Goal: Task Accomplishment & Management: Use online tool/utility

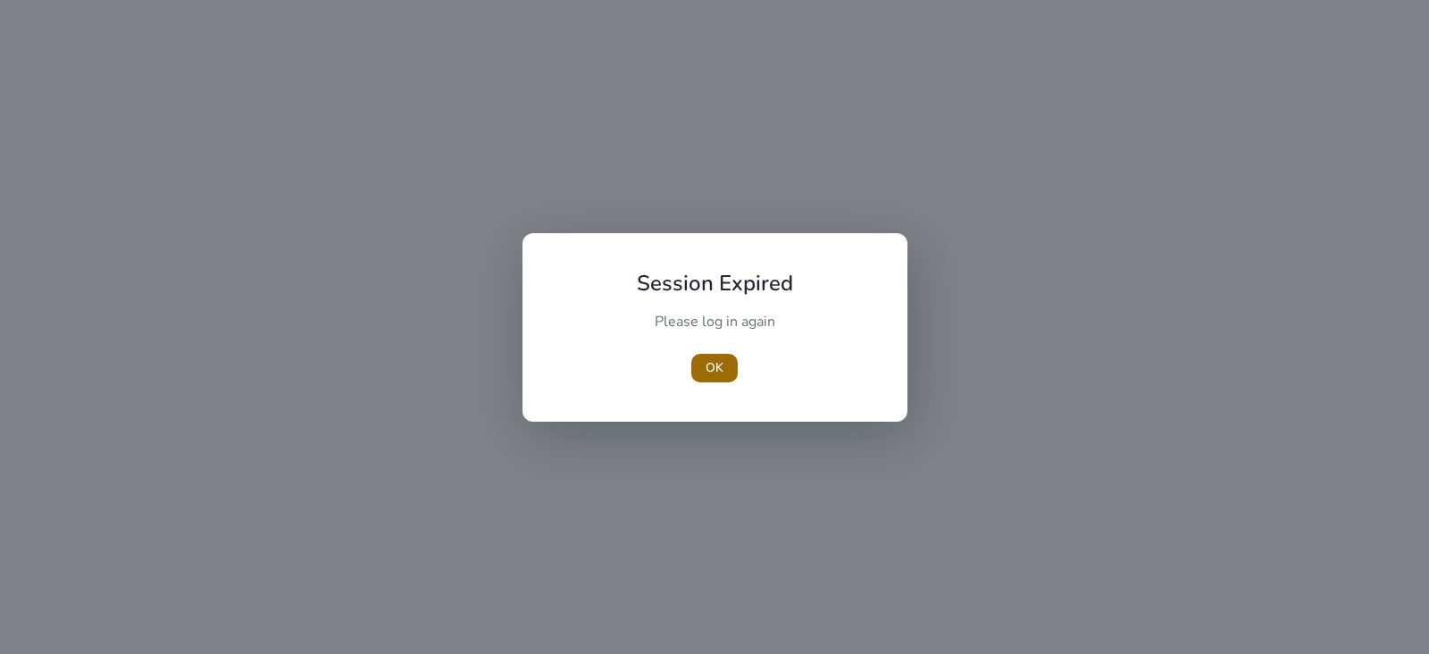
click at [719, 365] on span "OK" at bounding box center [714, 367] width 18 height 19
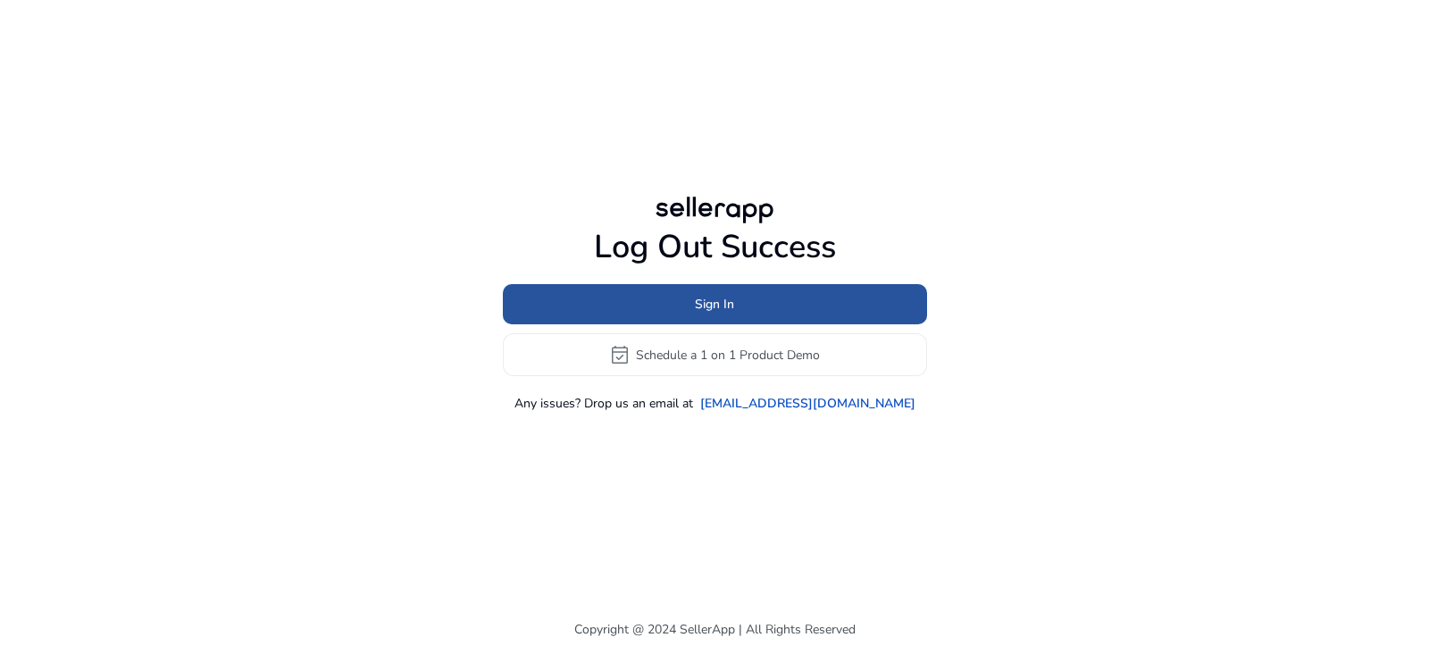
click at [736, 304] on span at bounding box center [715, 304] width 424 height 43
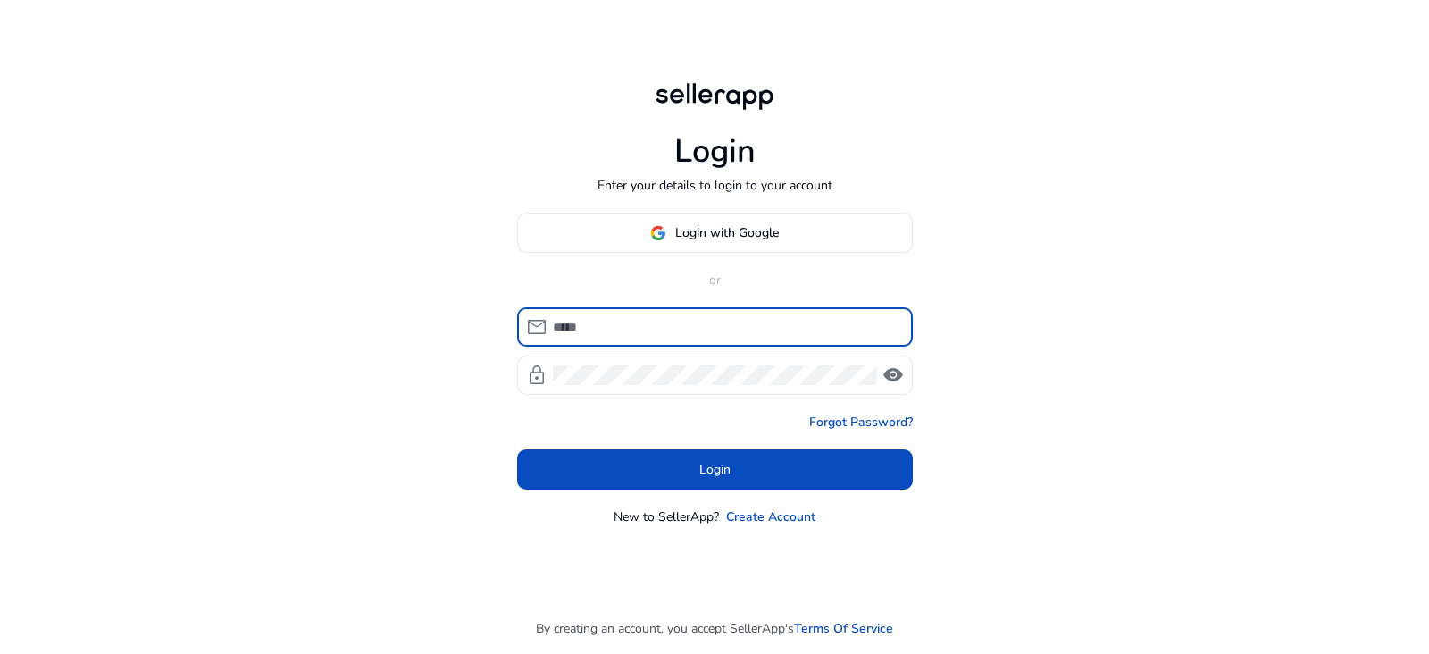
type input "**********"
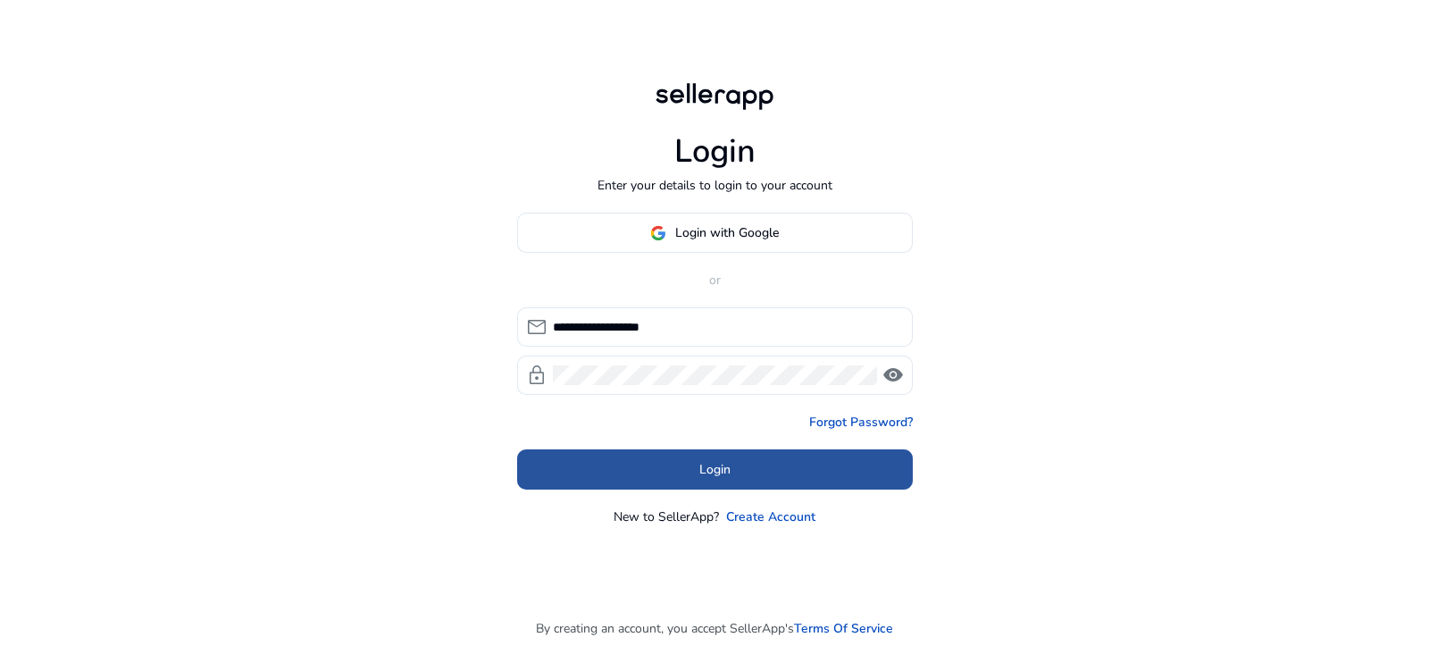
click at [727, 477] on span "Login" at bounding box center [714, 469] width 31 height 19
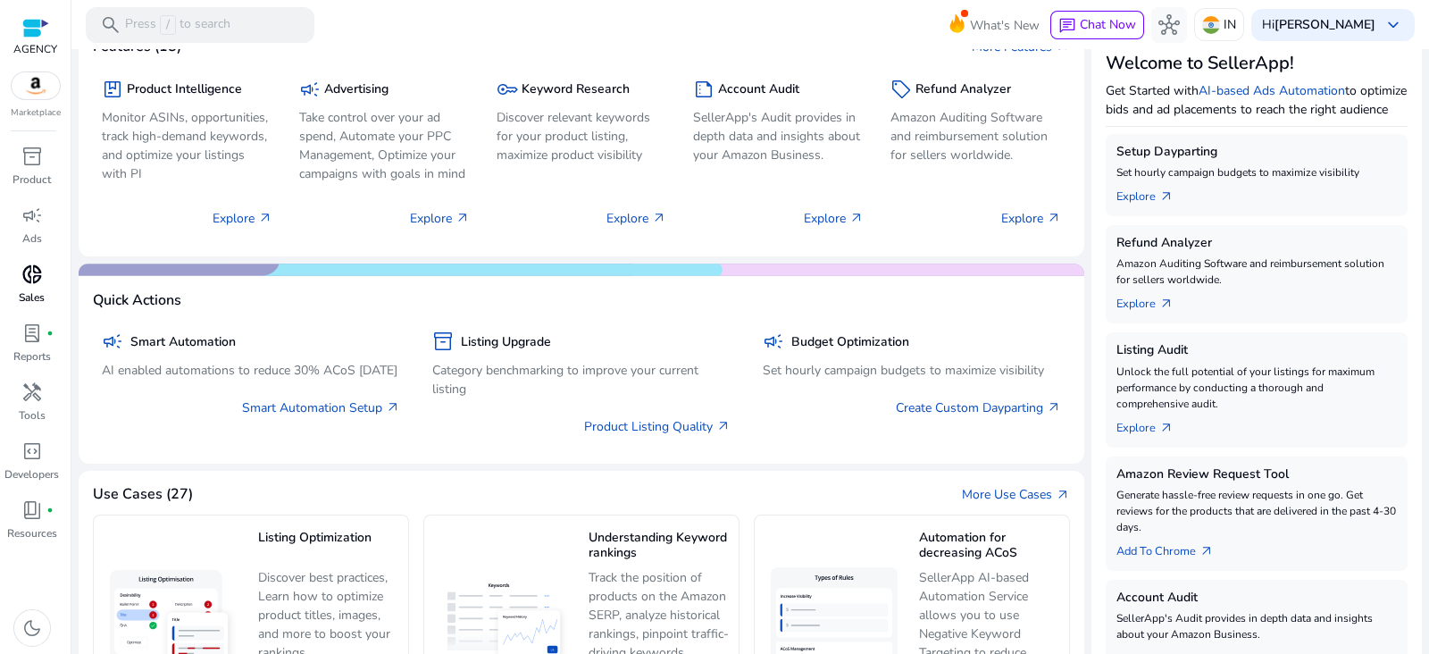
drag, startPoint x: 36, startPoint y: 205, endPoint x: 36, endPoint y: 284, distance: 78.6
click at [36, 205] on span "campaign" at bounding box center [31, 214] width 21 height 21
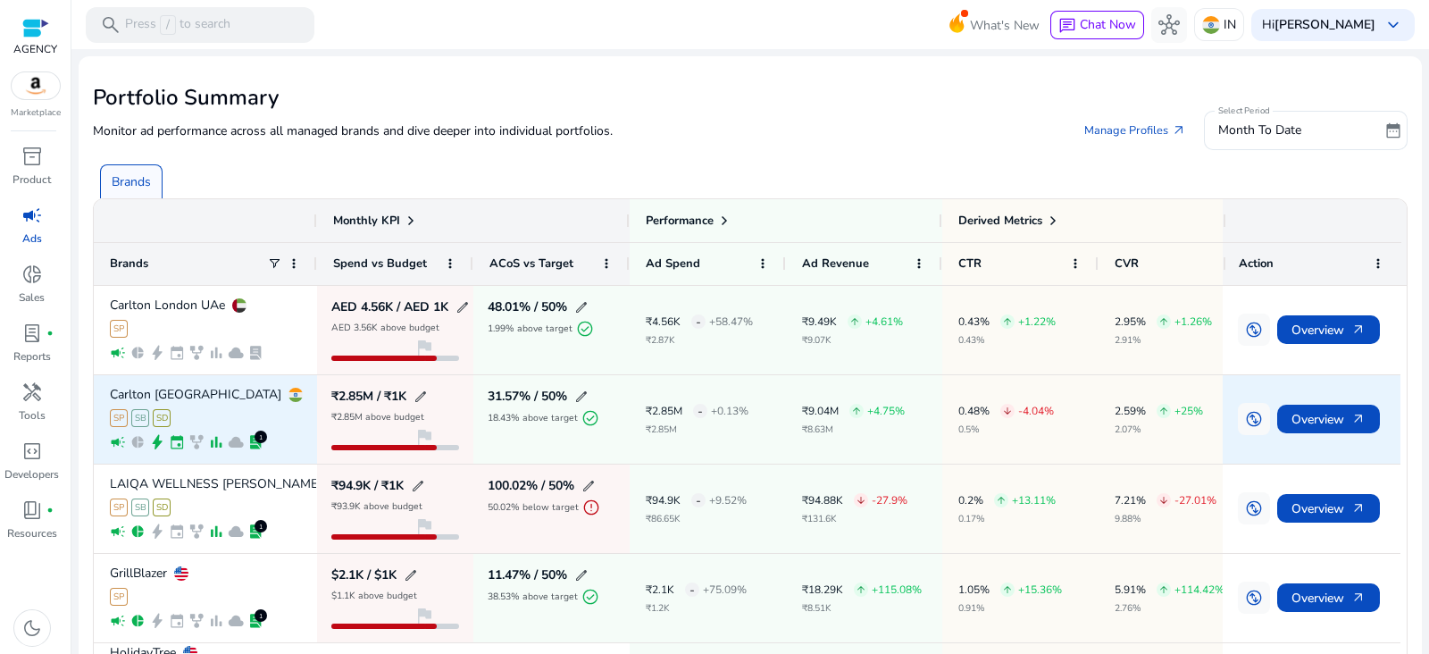
click at [183, 390] on p "Carlton [GEOGRAPHIC_DATA]" at bounding box center [195, 394] width 171 height 13
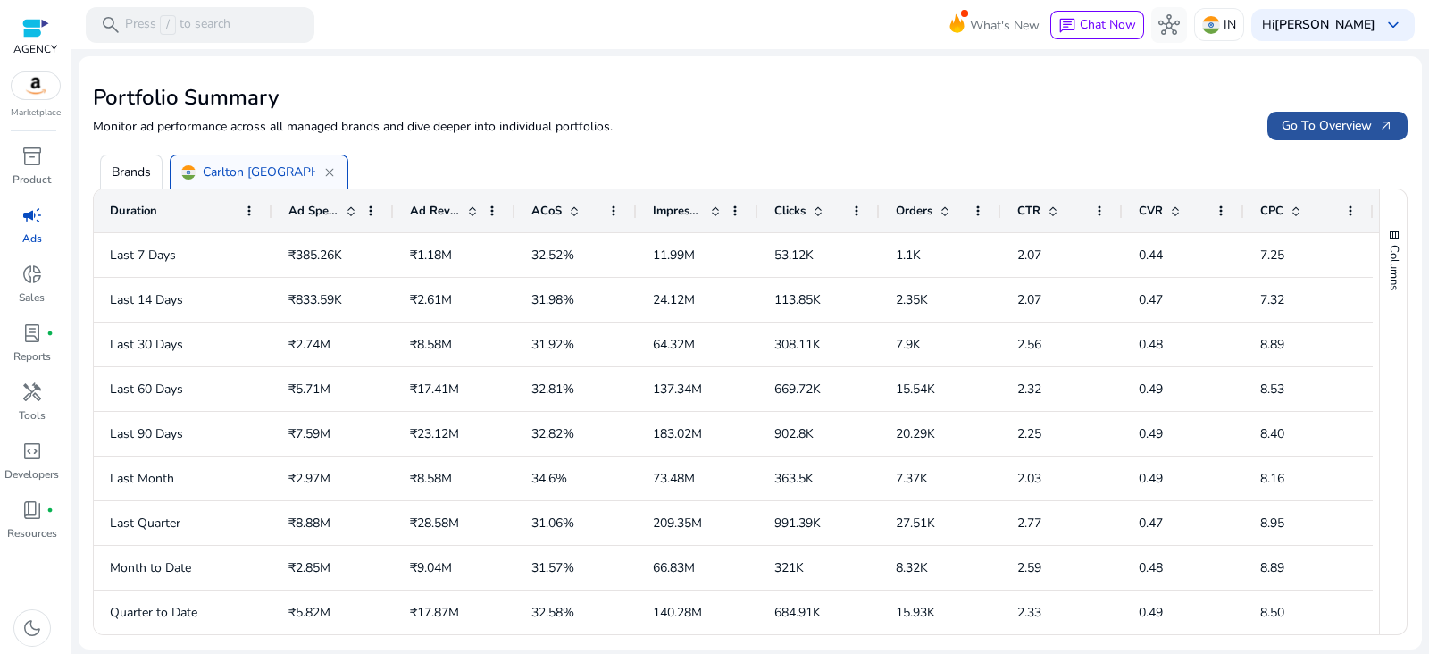
click at [1293, 116] on span "Go To Overview arrow_outward" at bounding box center [1337, 125] width 112 height 19
